Goal: Find specific page/section

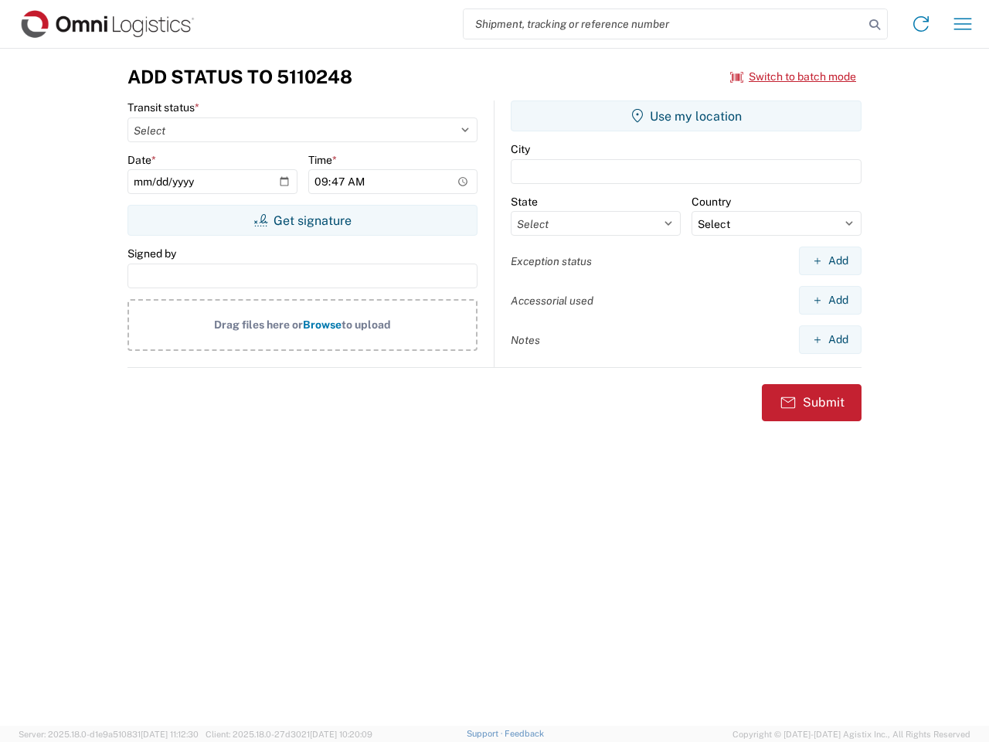
click at [664, 24] on input "search" at bounding box center [664, 23] width 400 height 29
click at [874, 25] on icon at bounding box center [875, 25] width 22 height 22
click at [921, 24] on icon at bounding box center [920, 24] width 25 height 25
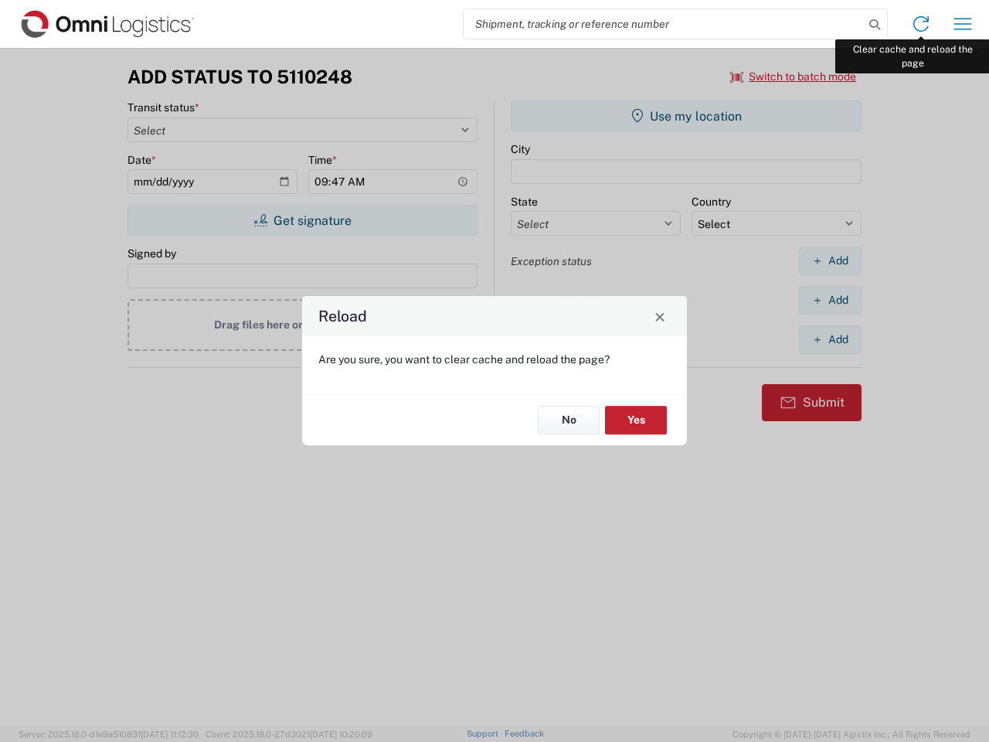
click at [963, 24] on div "Reload Are you sure, you want to clear cache and reload the page? No Yes" at bounding box center [494, 371] width 989 height 742
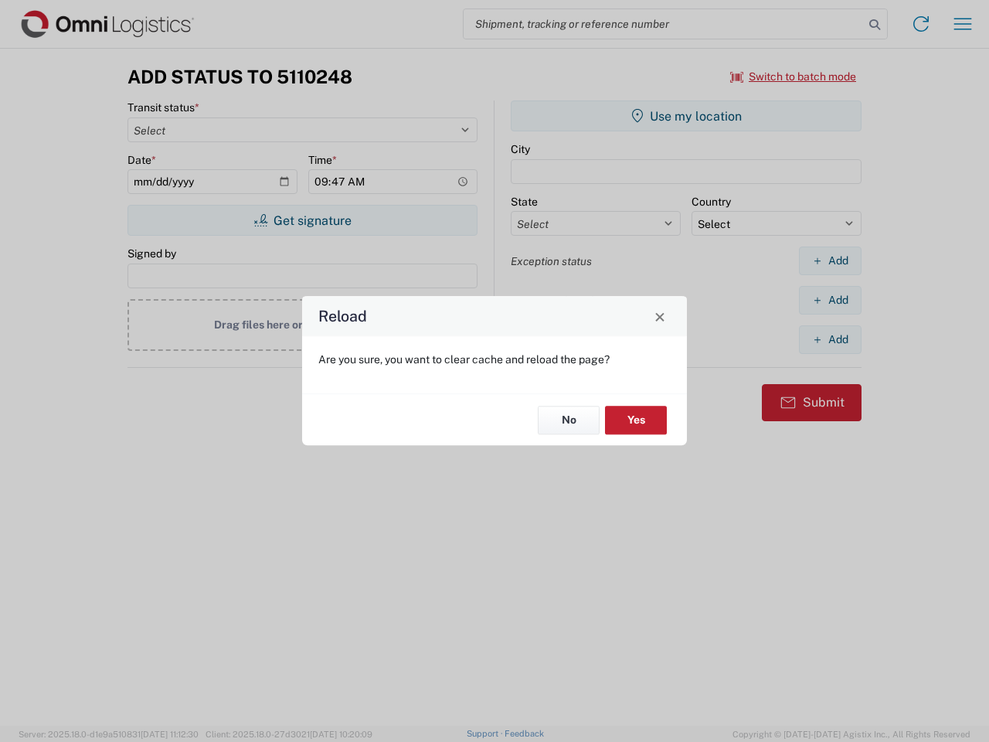
click at [793, 76] on div "Reload Are you sure, you want to clear cache and reload the page? No Yes" at bounding box center [494, 371] width 989 height 742
click at [302, 220] on div "Reload Are you sure, you want to clear cache and reload the page? No Yes" at bounding box center [494, 371] width 989 height 742
click at [686, 116] on div "Reload Are you sure, you want to clear cache and reload the page? No Yes" at bounding box center [494, 371] width 989 height 742
click at [830, 260] on div "Reload Are you sure, you want to clear cache and reload the page? No Yes" at bounding box center [494, 371] width 989 height 742
click at [830, 300] on div "Reload Are you sure, you want to clear cache and reload the page? No Yes" at bounding box center [494, 371] width 989 height 742
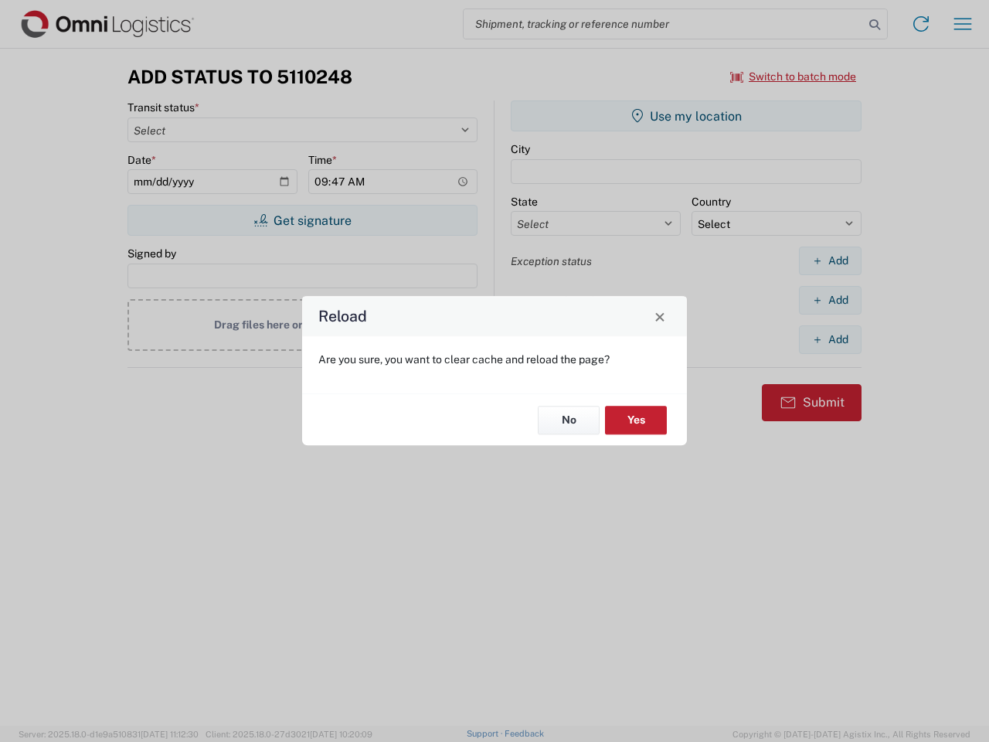
click at [830, 339] on div "Reload Are you sure, you want to clear cache and reload the page? No Yes" at bounding box center [494, 371] width 989 height 742
